Goal: Register for event/course

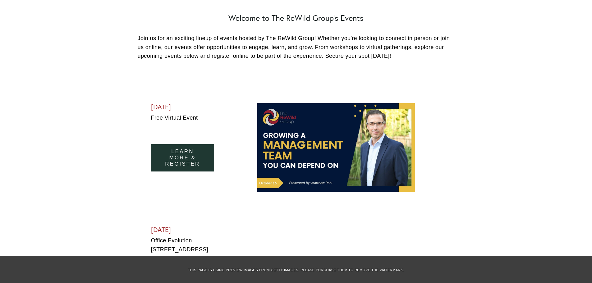
scroll to position [217, 0]
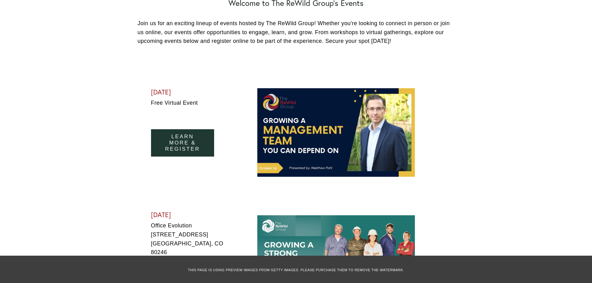
click at [177, 144] on link "learn more & Register" at bounding box center [182, 142] width 63 height 27
click at [289, 133] on div at bounding box center [336, 132] width 158 height 89
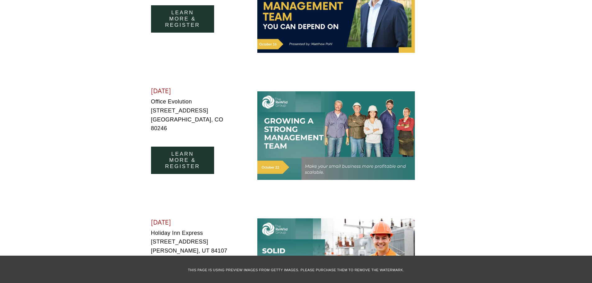
scroll to position [342, 0]
click at [172, 156] on link "learn more & register" at bounding box center [182, 159] width 63 height 27
click at [323, 141] on div at bounding box center [336, 135] width 158 height 97
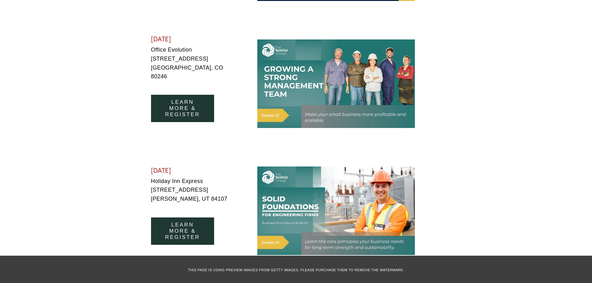
scroll to position [466, 0]
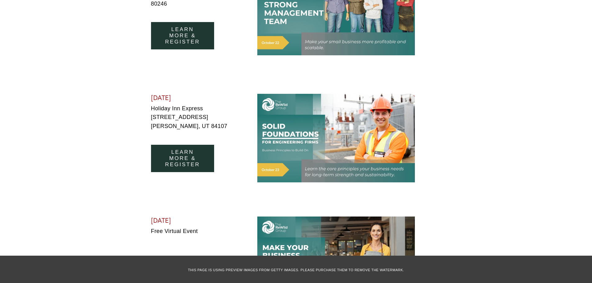
click at [175, 157] on link "Learn more & Register" at bounding box center [182, 158] width 63 height 27
click at [299, 131] on div at bounding box center [336, 138] width 158 height 89
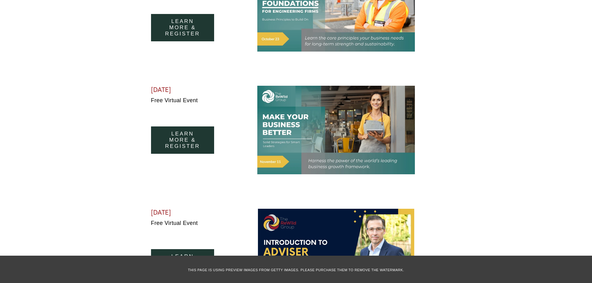
scroll to position [621, 0]
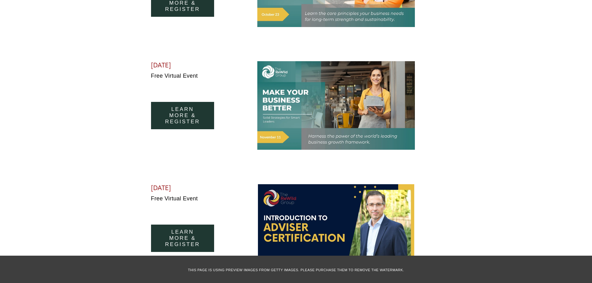
click at [180, 110] on link "learn more & register" at bounding box center [182, 115] width 63 height 27
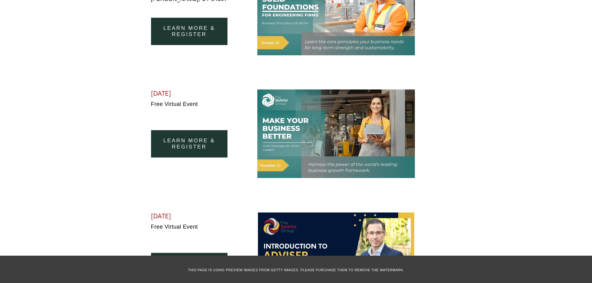
scroll to position [590, 0]
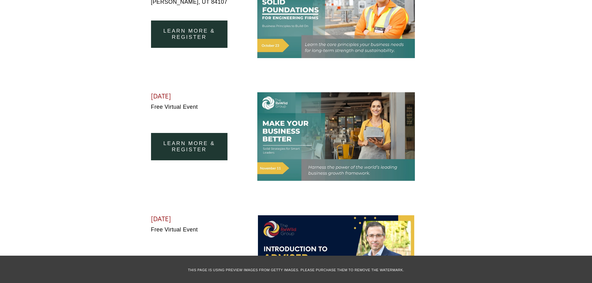
click at [293, 129] on div at bounding box center [336, 136] width 158 height 89
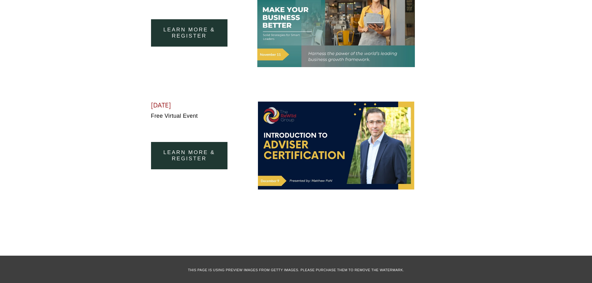
scroll to position [746, 0]
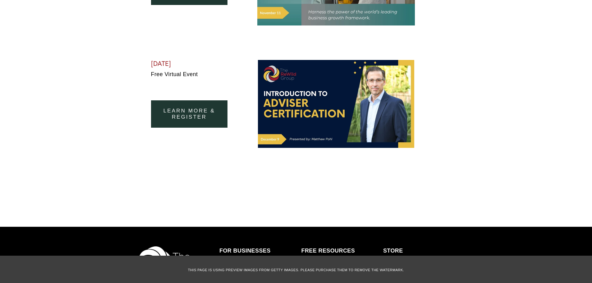
click at [182, 110] on link "learn more & register" at bounding box center [189, 113] width 77 height 27
click at [286, 115] on div at bounding box center [336, 104] width 157 height 88
